Goal: Transaction & Acquisition: Download file/media

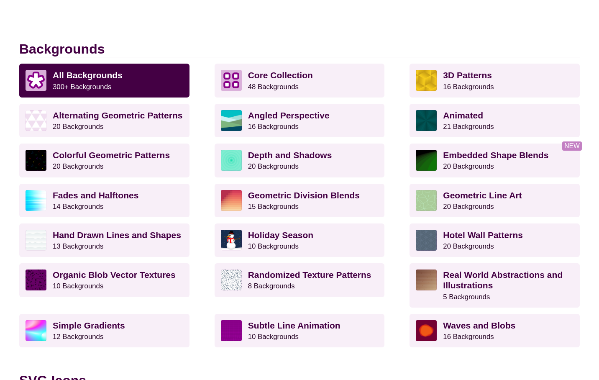
scroll to position [204, 0]
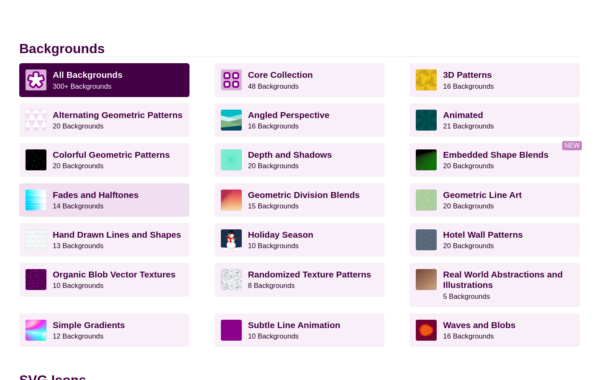
click at [133, 196] on strong "Fades and Halftones" at bounding box center [96, 195] width 86 height 10
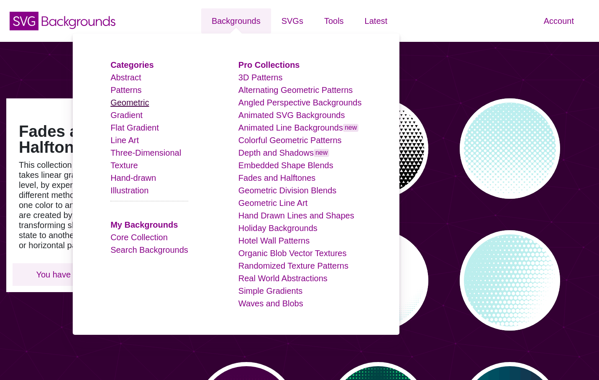
click at [131, 103] on link "Geometric" at bounding box center [129, 102] width 38 height 9
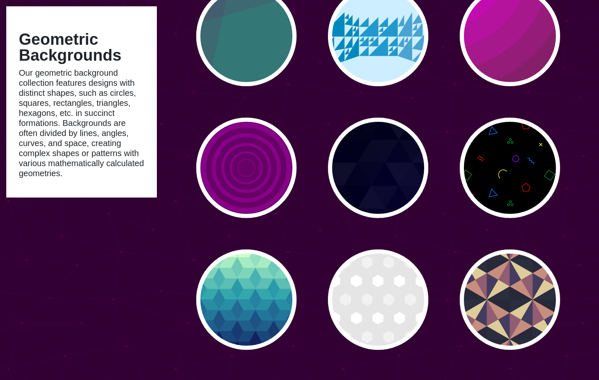
scroll to position [1432, 0]
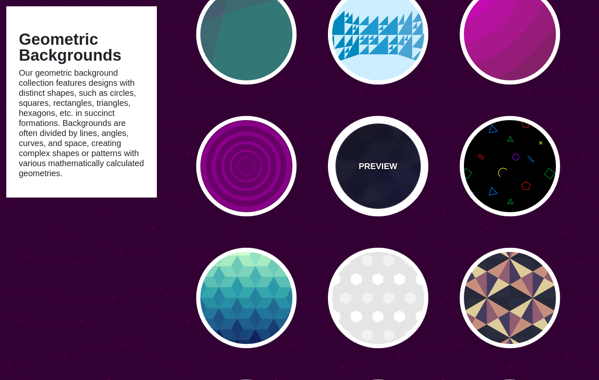
click at [407, 165] on div "PREVIEW" at bounding box center [378, 166] width 100 height 100
type input "#000000"
type input "#880088"
type input "#0000FF"
type input "#006600"
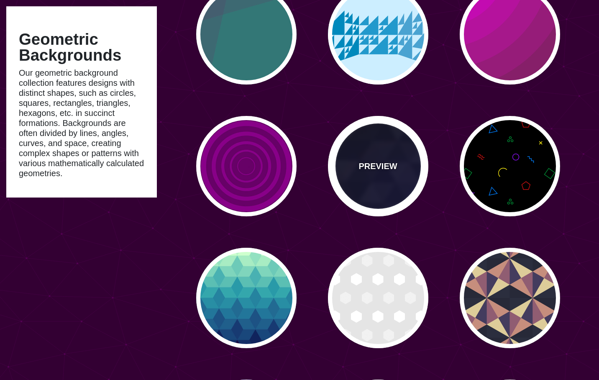
type input "0"
type input "0.4"
type input "5"
type input "15"
type input "0.2"
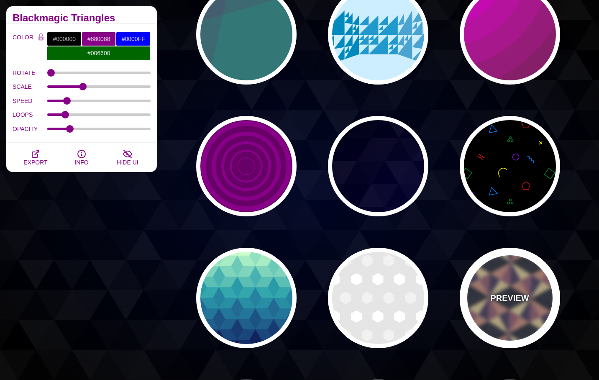
click at [511, 289] on div "PREVIEW" at bounding box center [510, 298] width 100 height 100
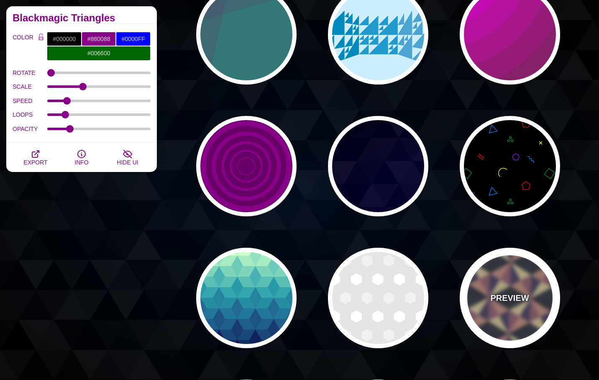
type input "#DDCC99"
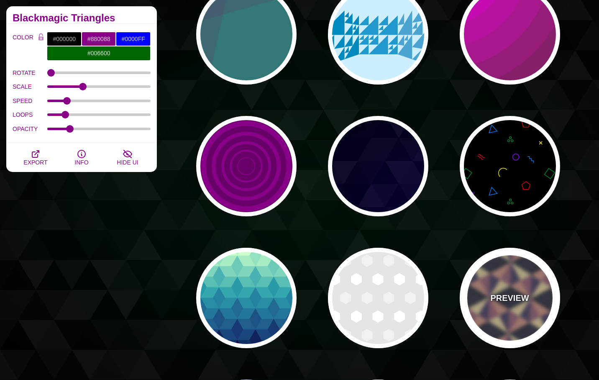
type input "#443C5E"
type input "#272938"
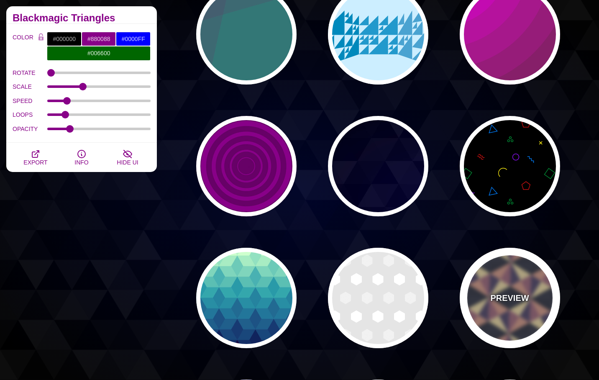
type input "0.25"
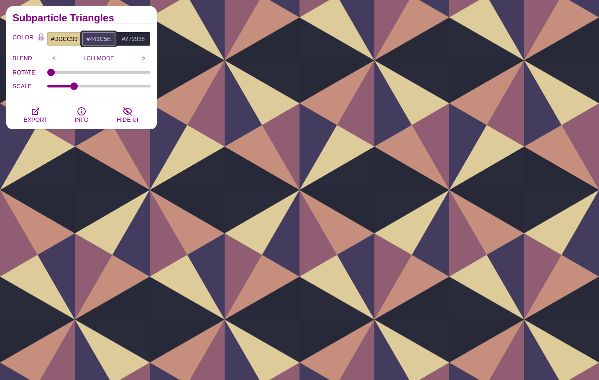
click at [97, 40] on input "#443C5E" at bounding box center [99, 39] width 35 height 14
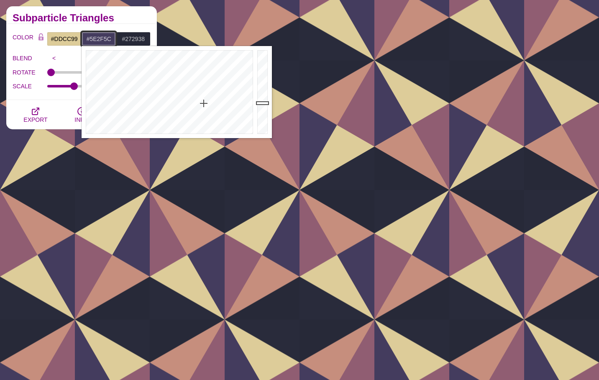
click at [226, 92] on div at bounding box center [169, 92] width 174 height 92
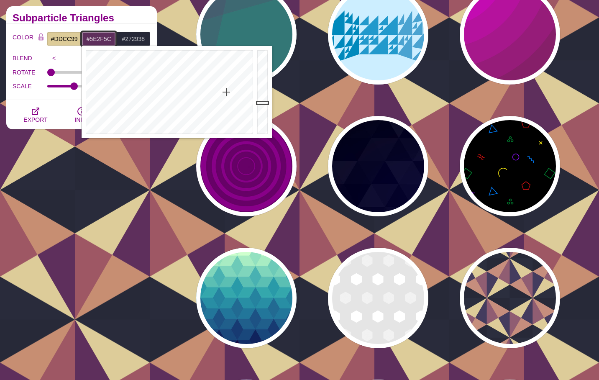
type input "#06055E"
click at [197, 54] on div at bounding box center [169, 92] width 174 height 92
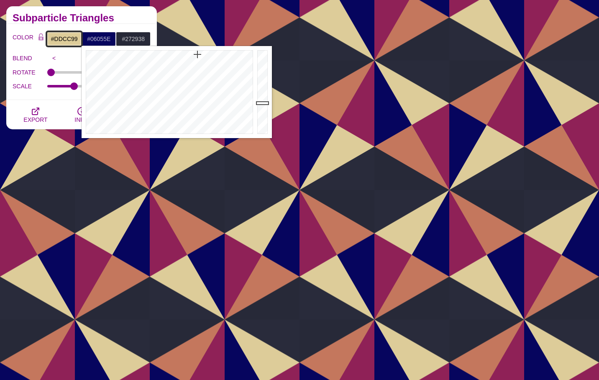
click at [67, 38] on input "#DDCC99" at bounding box center [64, 39] width 35 height 14
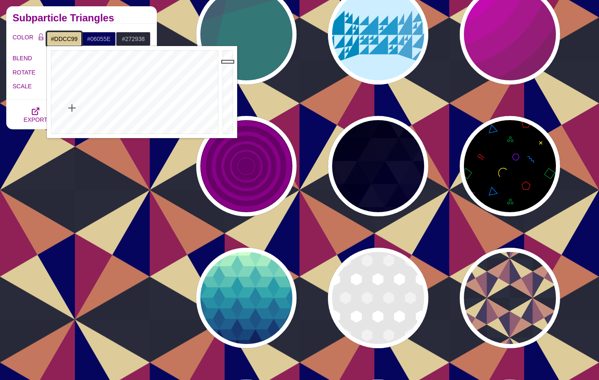
type input "#0614DD"
click at [161, 52] on div at bounding box center [134, 92] width 174 height 92
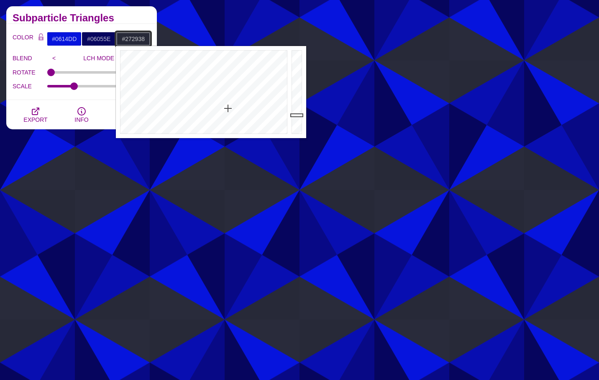
click at [130, 39] on input "#272938" at bounding box center [133, 39] width 35 height 14
click at [227, 53] on div at bounding box center [203, 92] width 174 height 92
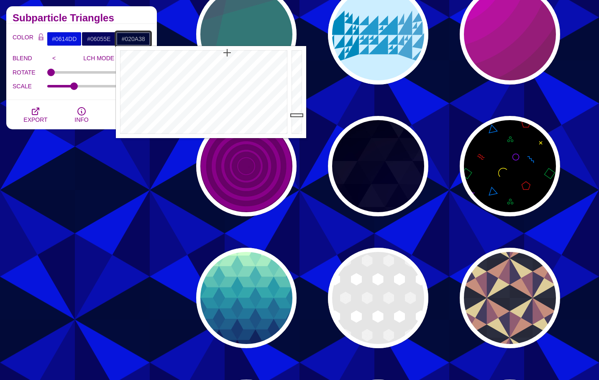
type input "#010413"
click at [299, 127] on div at bounding box center [297, 92] width 17 height 92
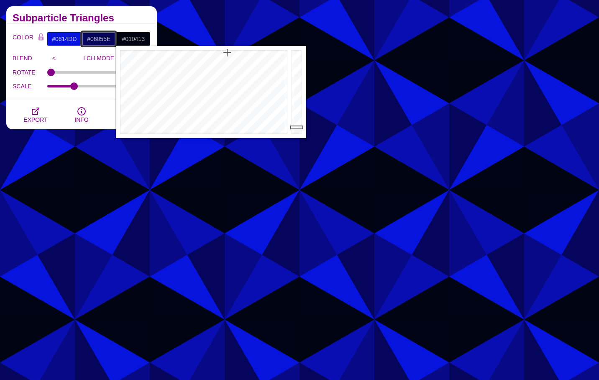
click at [100, 38] on input "#06055E" at bounding box center [99, 39] width 35 height 14
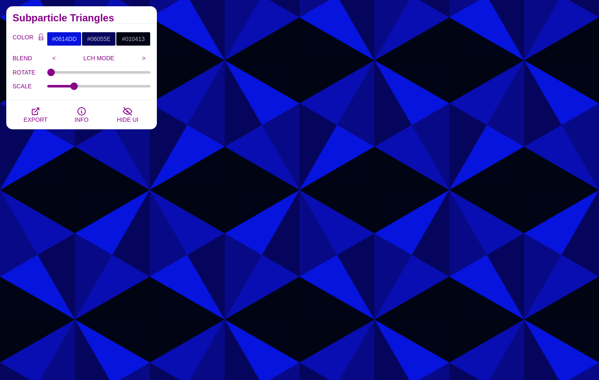
click at [66, 65] on div "ROTATE" at bounding box center [82, 72] width 138 height 14
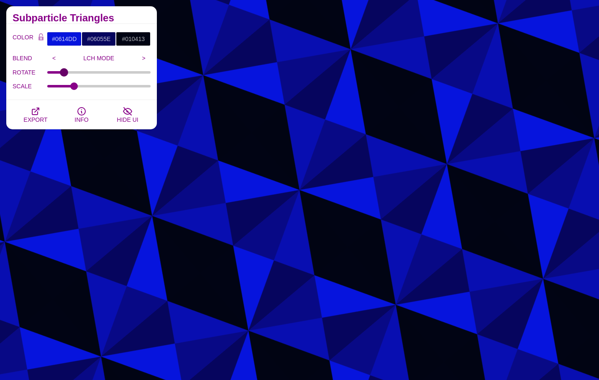
drag, startPoint x: 51, startPoint y: 73, endPoint x: 64, endPoint y: 75, distance: 13.1
type input "50"
click at [64, 74] on input "ROTATE" at bounding box center [99, 72] width 104 height 3
click at [38, 113] on icon "button" at bounding box center [36, 111] width 10 height 10
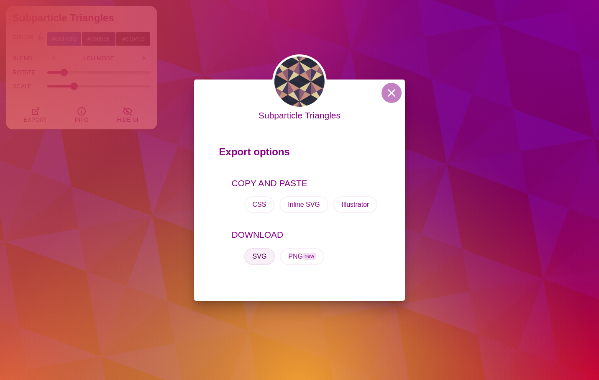
click at [260, 252] on button "SVG" at bounding box center [259, 256] width 31 height 17
